Goal: Task Accomplishment & Management: Manage account settings

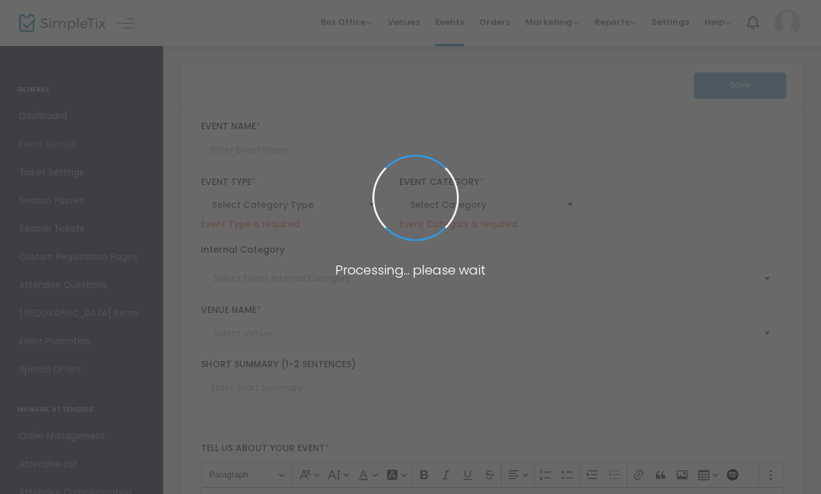
type input "Schwingo 2025! Art Bingo benefitting Make Studio"
type textarea "Schwingo is a wild and wonderful bingo event where you can win original artwork…"
checkbox input "true"
type input "Buy Tickets Here"
type input "Checkerspot Brewing Co."
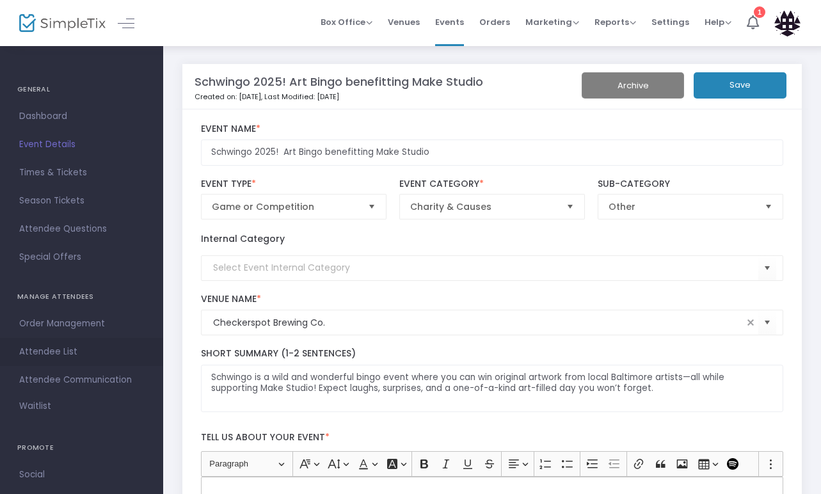
click at [57, 355] on span "Attendee List" at bounding box center [81, 352] width 125 height 17
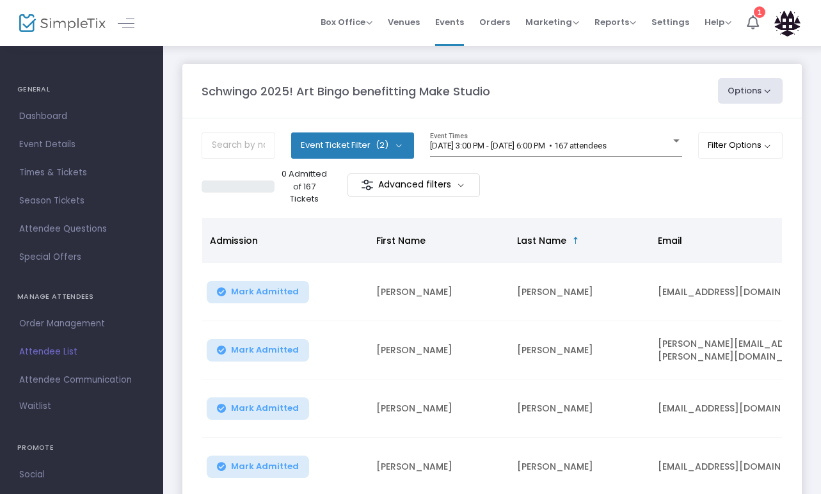
click at [399, 146] on button "Event Ticket Filter (2)" at bounding box center [352, 145] width 123 height 26
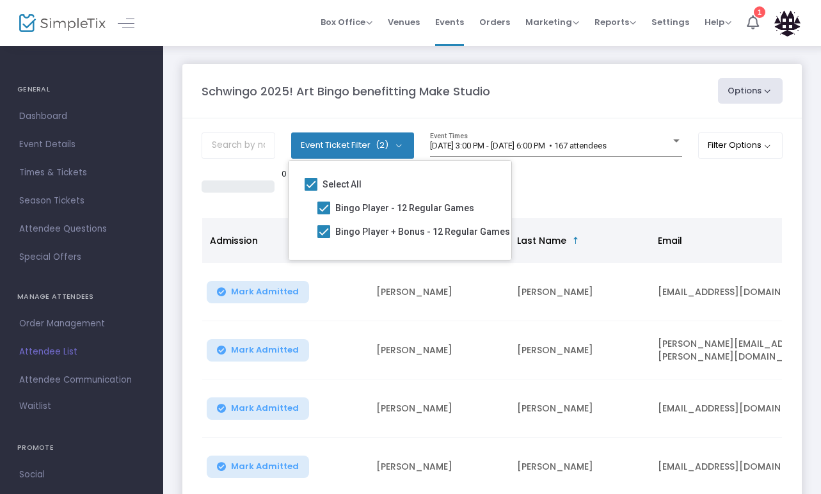
click at [399, 146] on button "Event Ticket Filter (2)" at bounding box center [352, 145] width 123 height 26
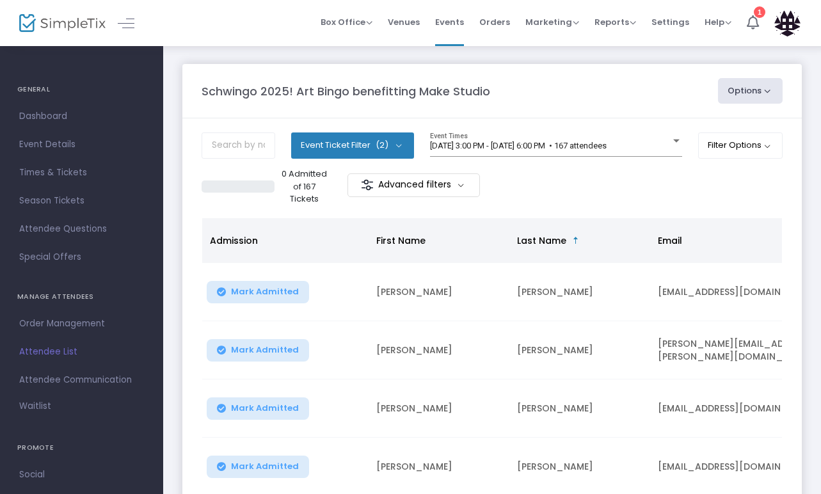
click at [754, 87] on button "Options" at bounding box center [750, 91] width 65 height 26
click at [686, 135] on li "Export List" at bounding box center [715, 129] width 118 height 25
radio input "false"
radio input "true"
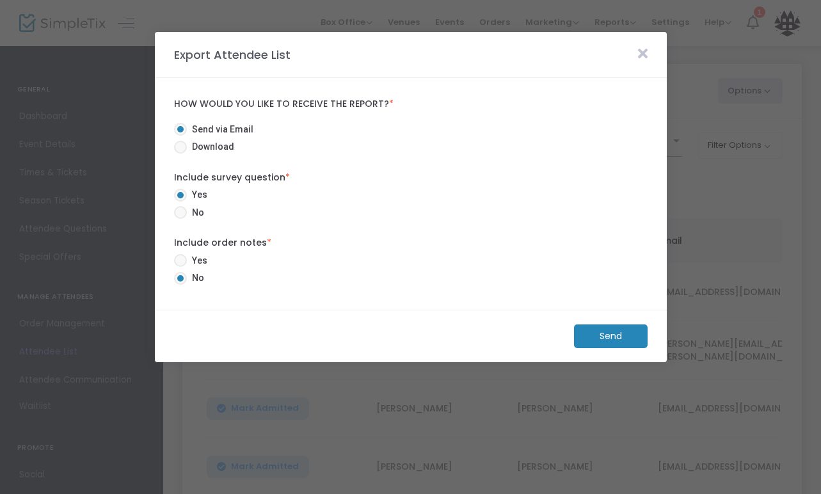
click at [176, 145] on span at bounding box center [180, 147] width 13 height 13
click at [180, 154] on input "Download" at bounding box center [180, 154] width 1 height 1
radio input "true"
click at [178, 130] on span at bounding box center [180, 129] width 13 height 13
click at [180, 136] on input "Send via Email" at bounding box center [180, 136] width 1 height 1
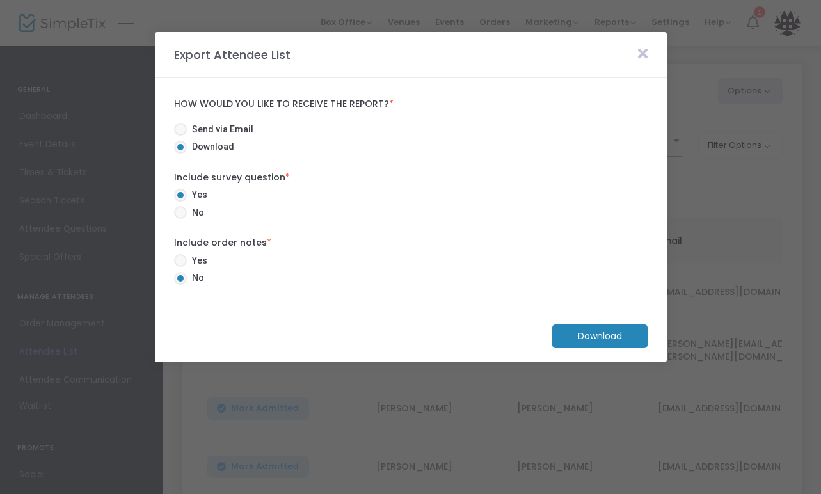
radio input "true"
click at [645, 54] on icon at bounding box center [643, 54] width 10 height 14
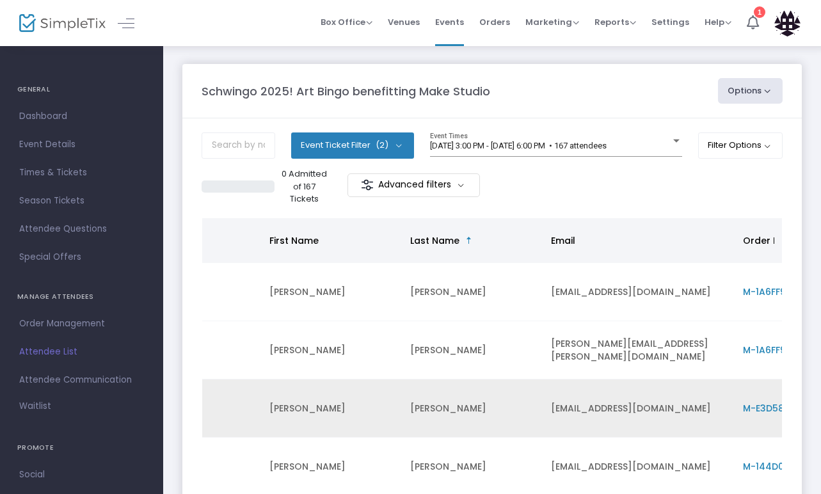
scroll to position [0, 74]
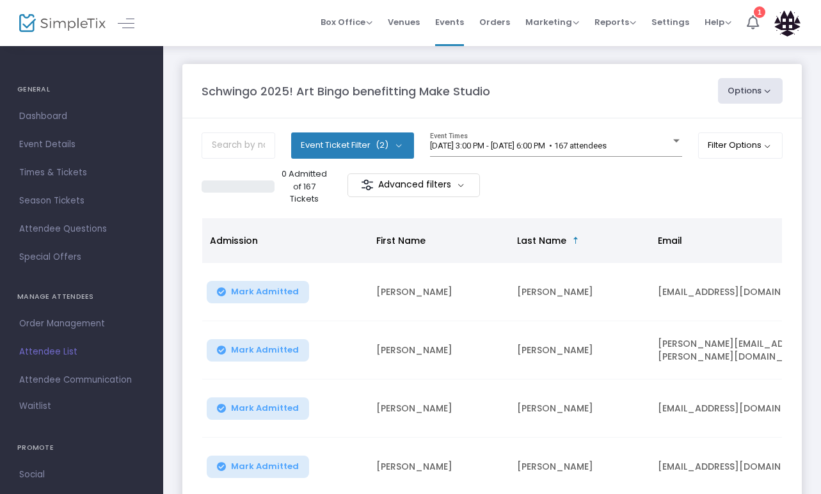
click at [761, 84] on button "Options" at bounding box center [750, 91] width 65 height 26
click at [740, 123] on li "Export List" at bounding box center [715, 129] width 118 height 25
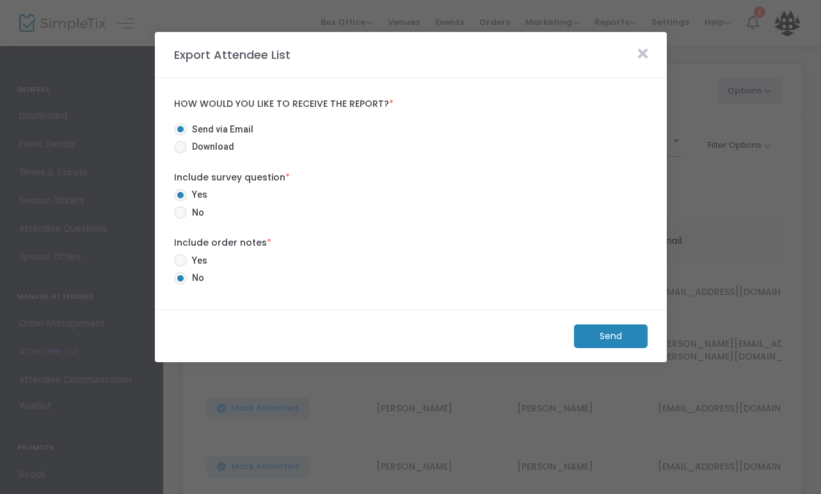
click at [585, 336] on m-button "Send" at bounding box center [611, 336] width 74 height 24
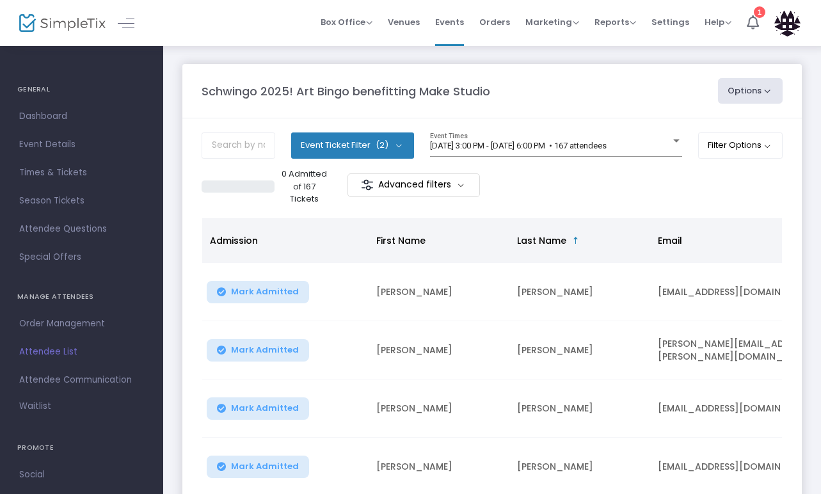
click at [441, 232] on span "First Name" at bounding box center [438, 240] width 141 height 23
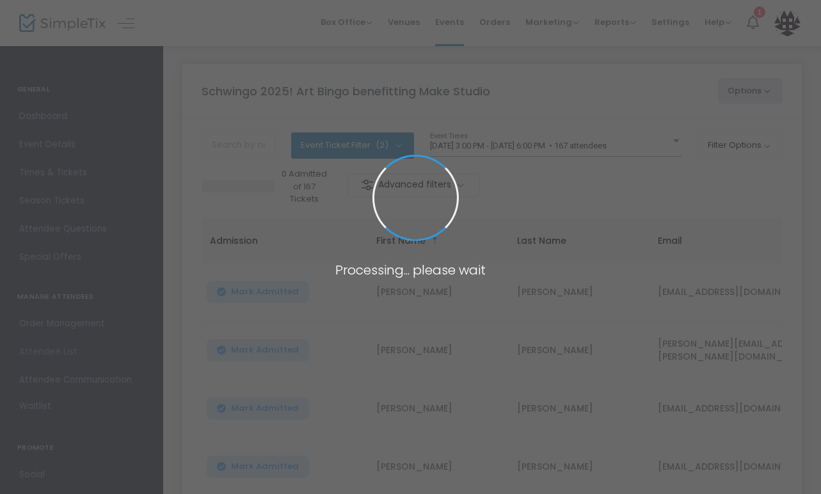
click at [551, 196] on span at bounding box center [410, 247] width 821 height 494
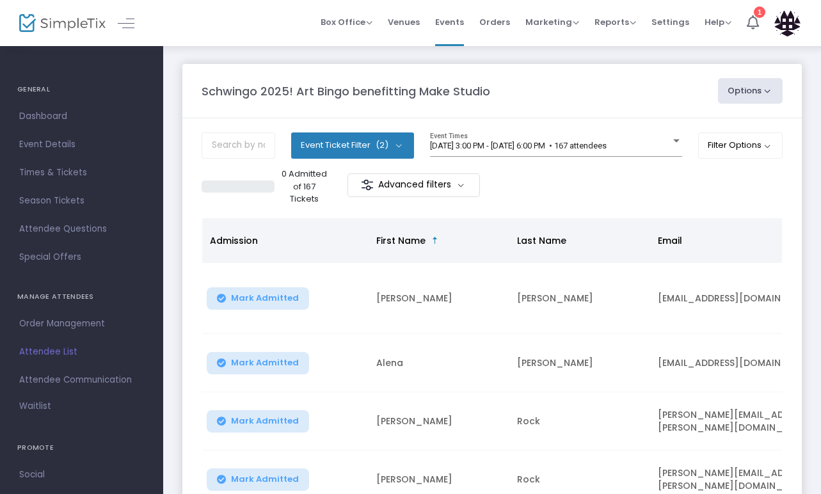
click at [542, 197] on div "0 Admitted of 167 Tickets Advanced filters" at bounding box center [491, 187] width 581 height 38
click at [735, 90] on button "Options" at bounding box center [750, 91] width 65 height 26
click at [692, 130] on li "Export List" at bounding box center [715, 129] width 118 height 25
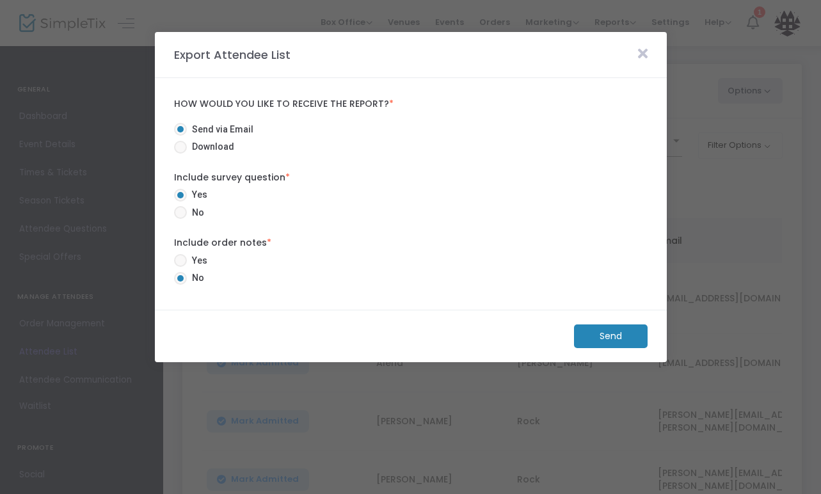
click at [210, 143] on span "Download" at bounding box center [210, 146] width 47 height 13
click at [180, 154] on input "Download" at bounding box center [180, 154] width 1 height 1
radio input "true"
click at [622, 336] on m-button "Download" at bounding box center [599, 336] width 95 height 24
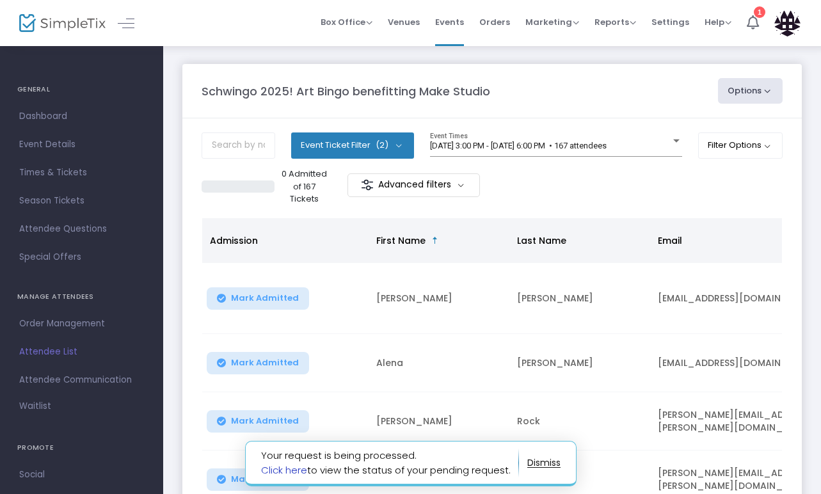
click at [297, 467] on link "Click here" at bounding box center [284, 469] width 46 height 13
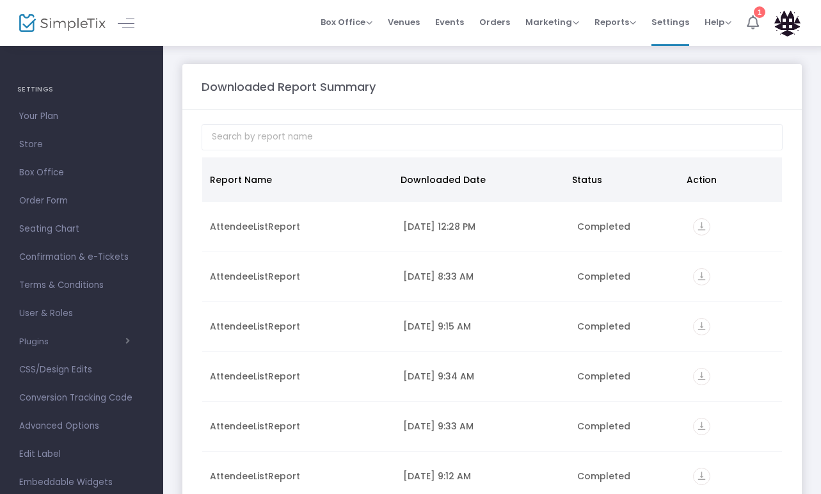
click at [755, 10] on div "1" at bounding box center [760, 12] width 12 height 12
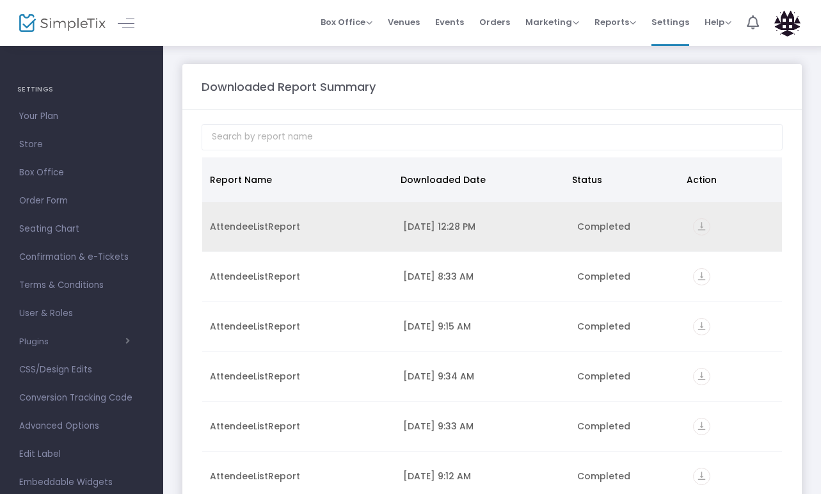
click at [697, 226] on icon "vertical_align_bottom" at bounding box center [701, 226] width 17 height 17
